Goal: Check status: Check status

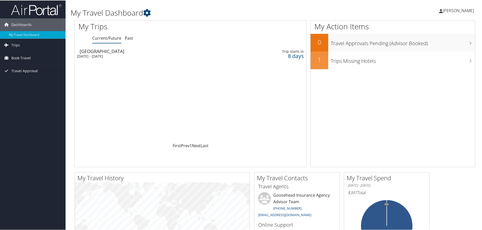
click at [107, 51] on div "Tucson" at bounding box center [152, 50] width 145 height 5
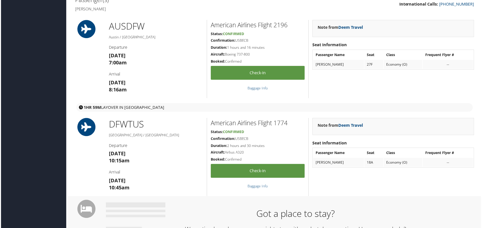
scroll to position [151, 0]
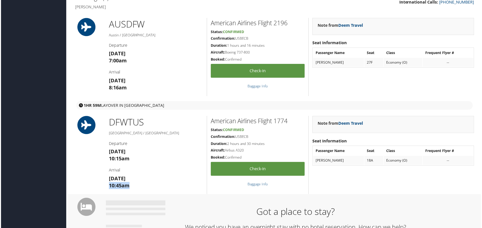
drag, startPoint x: 130, startPoint y: 187, endPoint x: 100, endPoint y: 185, distance: 30.1
click at [100, 185] on div "DFW TUS Dallas / Tucson Departure Tue 16 Sep 10:15am Arrival Tue 16 Sep 10:45am…" at bounding box center [275, 155] width 408 height 78
click at [136, 189] on h3 "Tue 16 Sep 10:45am" at bounding box center [155, 182] width 95 height 14
drag, startPoint x: 136, startPoint y: 189, endPoint x: 104, endPoint y: 190, distance: 32.3
click at [104, 190] on div "DFW TUS Dallas / Tucson Departure Tue 16 Sep 10:15am Arrival Tue 16 Sep 10:45am…" at bounding box center [275, 155] width 408 height 78
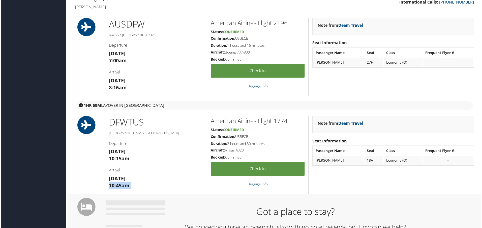
click at [125, 186] on strong "10:45am" at bounding box center [118, 186] width 21 height 7
click at [133, 188] on h3 "Tue 16 Sep 10:45am" at bounding box center [155, 182] width 95 height 14
drag, startPoint x: 118, startPoint y: 184, endPoint x: 99, endPoint y: 184, distance: 19.4
click at [99, 184] on div "DFW TUS Dallas / Tucson Departure Tue 16 Sep 10:15am Arrival Tue 16 Sep 10:45am…" at bounding box center [275, 155] width 408 height 78
click at [121, 183] on strong "10:45am" at bounding box center [118, 186] width 21 height 7
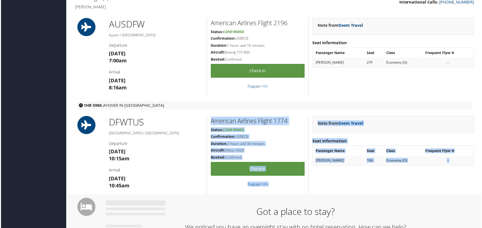
drag, startPoint x: 134, startPoint y: 183, endPoint x: 81, endPoint y: 185, distance: 53.0
click at [81, 185] on div "DFW TUS Dallas / Tucson Departure Tue 16 Sep 10:15am Arrival Tue 16 Sep 10:45am…" at bounding box center [275, 155] width 408 height 78
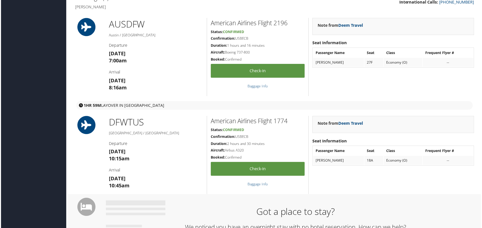
click at [118, 190] on div "DFW TUS Dallas / Tucson Departure Tue 16 Sep 10:15am Arrival Tue 16 Sep 10:45am" at bounding box center [156, 155] width 102 height 78
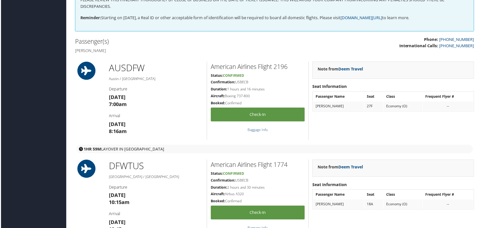
scroll to position [0, 0]
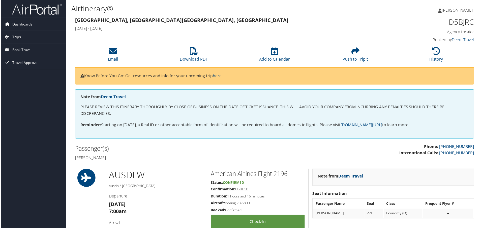
click at [15, 21] on span "Dashboards" at bounding box center [21, 24] width 20 height 13
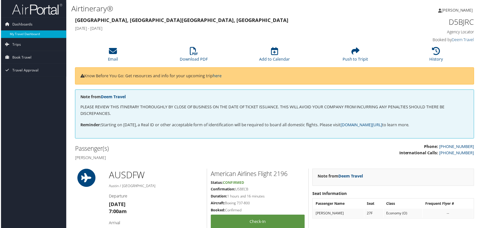
click at [29, 33] on link "My Travel Dashboard" at bounding box center [33, 35] width 66 height 8
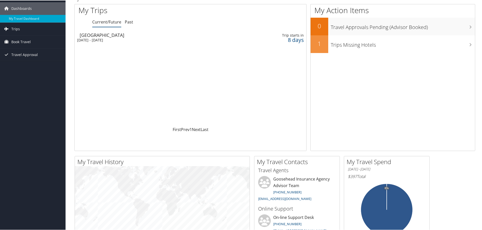
scroll to position [25, 0]
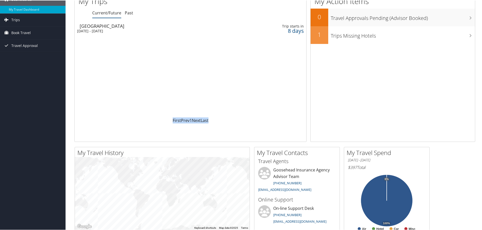
drag, startPoint x: 209, startPoint y: 121, endPoint x: 161, endPoint y: 118, distance: 48.0
click at [161, 118] on div "First Prev 1 Next Last" at bounding box center [190, 120] width 224 height 6
click at [160, 118] on div "First Prev 1 Next Last" at bounding box center [190, 120] width 224 height 6
click at [160, 115] on div "Loading... Tucson Tue 16 Sep 2025 - Thu 18 Sep 2025 Trip starts in 8 days" at bounding box center [191, 69] width 232 height 96
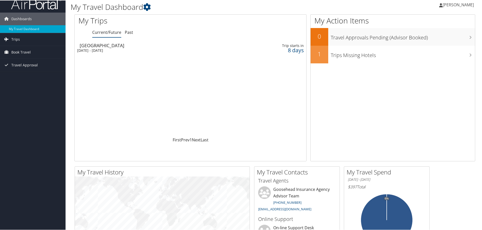
scroll to position [0, 0]
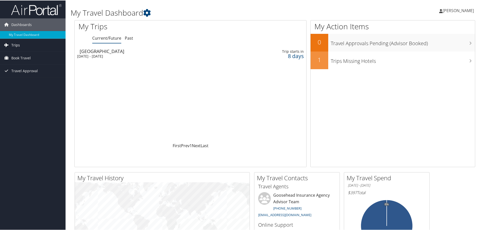
click at [23, 44] on link "Trips" at bounding box center [33, 44] width 66 height 13
click at [26, 57] on link "Current/Future Trips" at bounding box center [33, 55] width 66 height 8
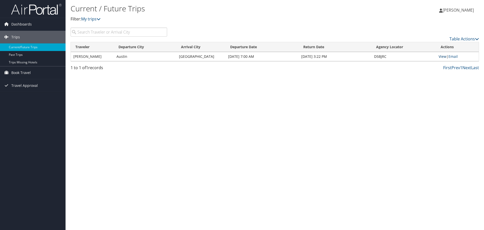
click at [441, 58] on link "View" at bounding box center [443, 56] width 8 height 5
click at [474, 39] on link "Table Actions" at bounding box center [463, 39] width 29 height 6
click at [474, 39] on div at bounding box center [242, 115] width 484 height 230
click at [25, 71] on span "Book Travel" at bounding box center [20, 72] width 19 height 13
click at [54, 99] on link "Book/Manage Online Trips" at bounding box center [33, 98] width 66 height 8
